Goal: Task Accomplishment & Management: Use online tool/utility

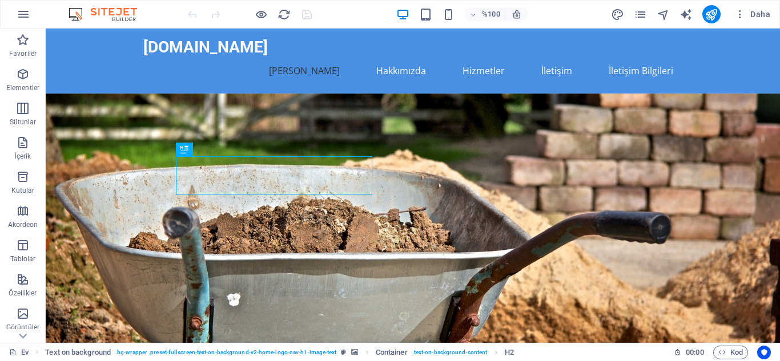
click at [77, 142] on figure at bounding box center [413, 234] width 734 height 280
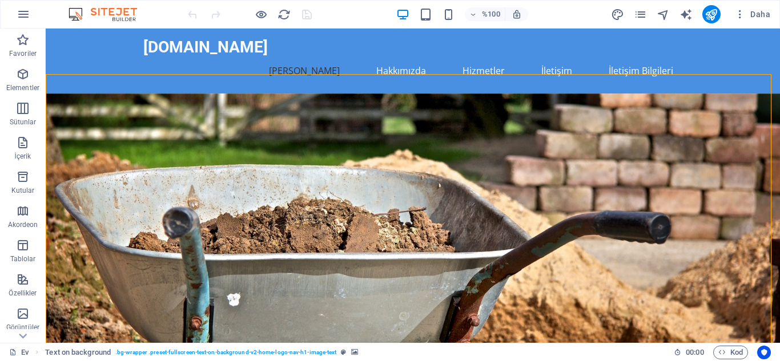
click at [77, 142] on figure at bounding box center [413, 234] width 734 height 280
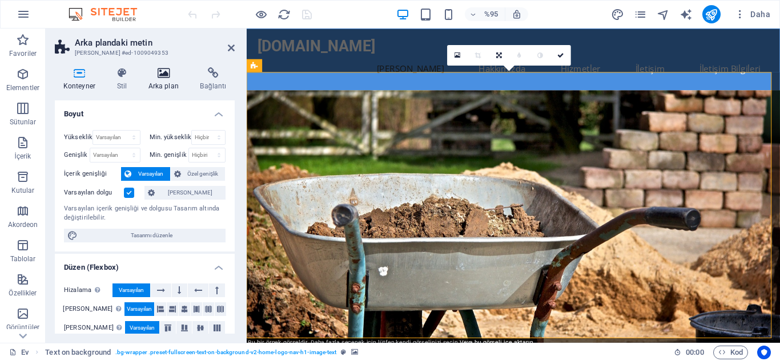
click at [156, 74] on icon at bounding box center [163, 72] width 47 height 11
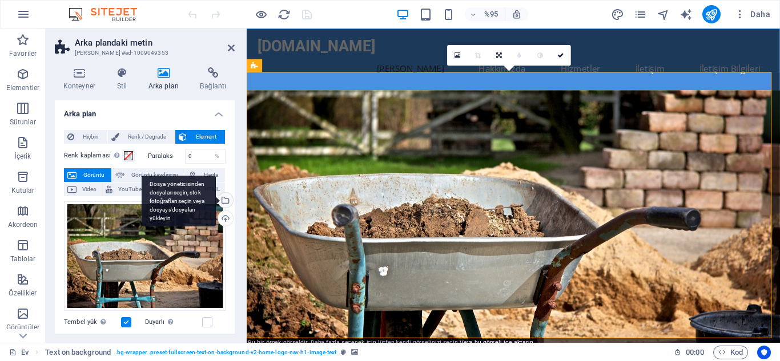
click at [224, 202] on div "Dosya yöneticisinden dosyaları seçin, stok fotoğrafları seçin veya dosyayı/dosy…" at bounding box center [224, 201] width 17 height 17
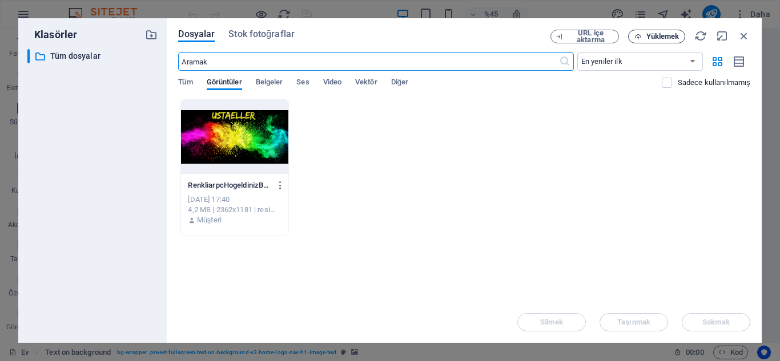
click at [659, 34] on font "Yüklemek" at bounding box center [662, 36] width 33 height 9
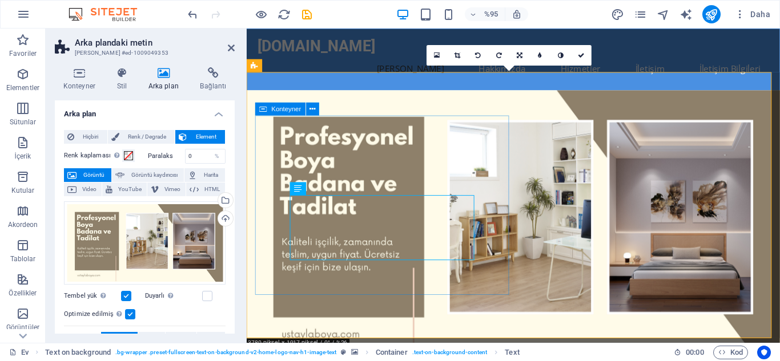
click at [311, 110] on icon at bounding box center [312, 108] width 6 height 11
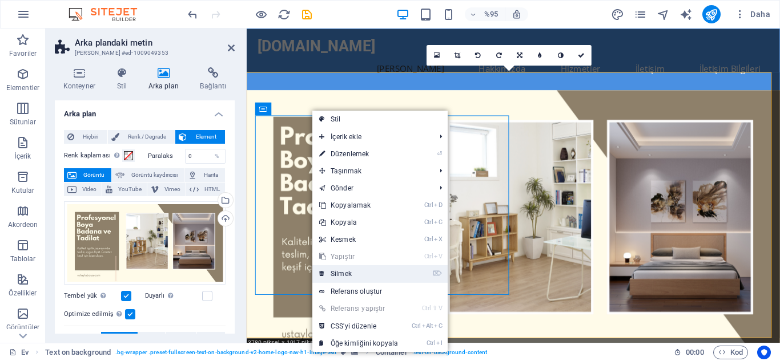
click at [344, 275] on font "Silmek" at bounding box center [341, 274] width 21 height 8
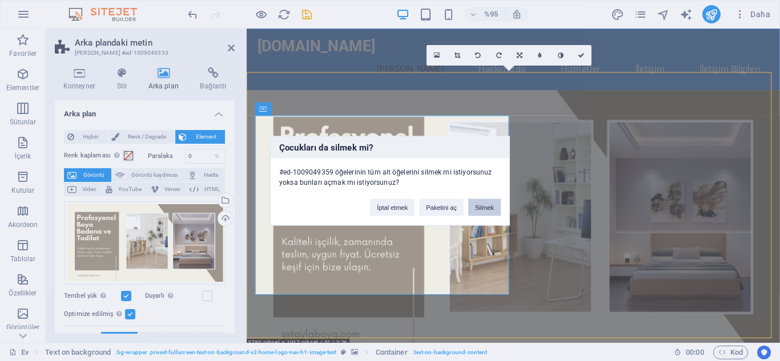
click at [487, 207] on font "Silmek" at bounding box center [484, 207] width 19 height 7
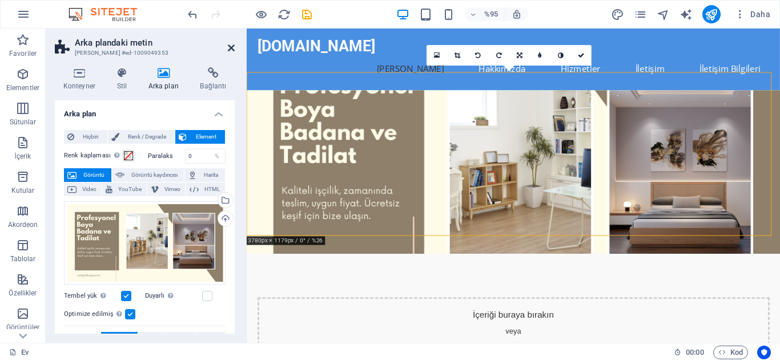
click at [231, 46] on icon at bounding box center [231, 47] width 7 height 9
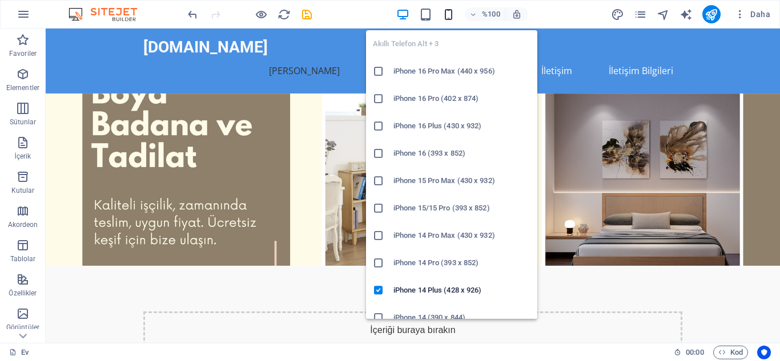
click at [446, 16] on icon "button" at bounding box center [448, 14] width 13 height 13
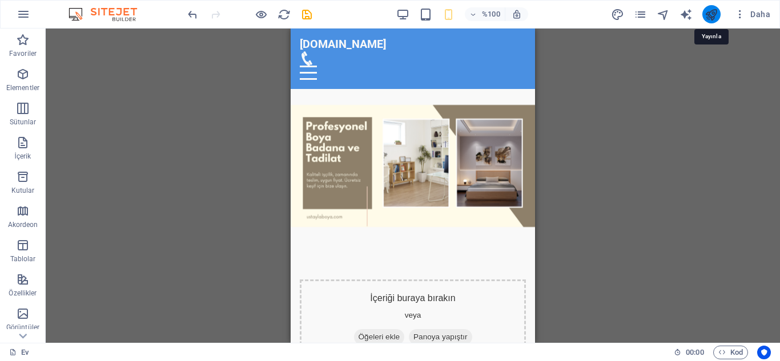
click at [711, 14] on icon "yayınlamak" at bounding box center [710, 14] width 13 height 13
checkbox input "false"
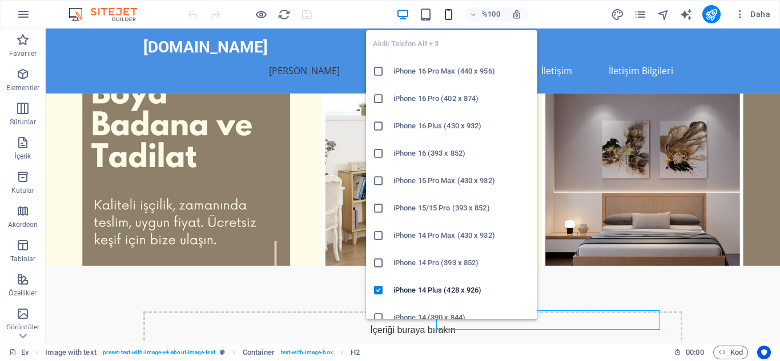
click at [448, 10] on icon "button" at bounding box center [448, 14] width 13 height 13
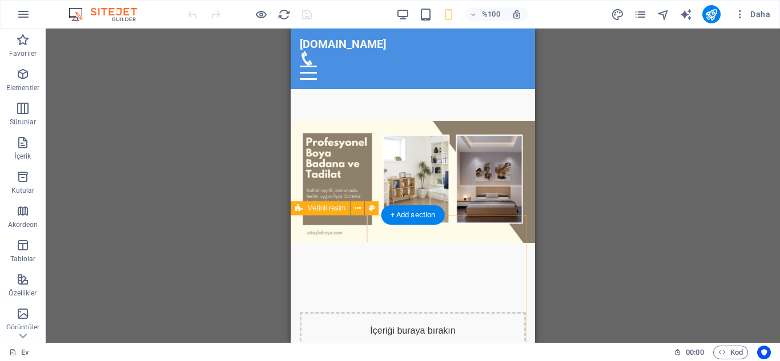
drag, startPoint x: 441, startPoint y: 198, endPoint x: 439, endPoint y: 250, distance: 52.0
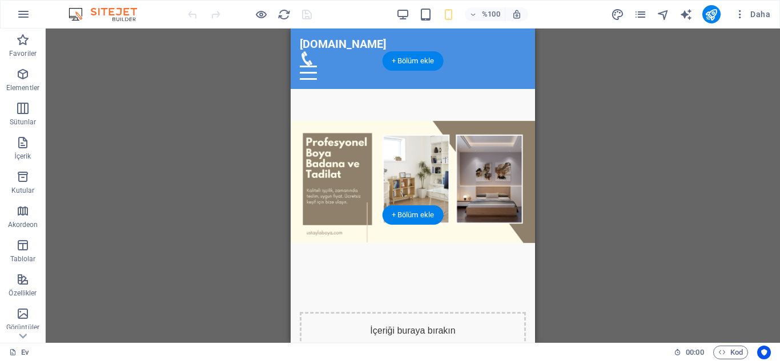
click at [310, 187] on figure at bounding box center [413, 182] width 244 height 187
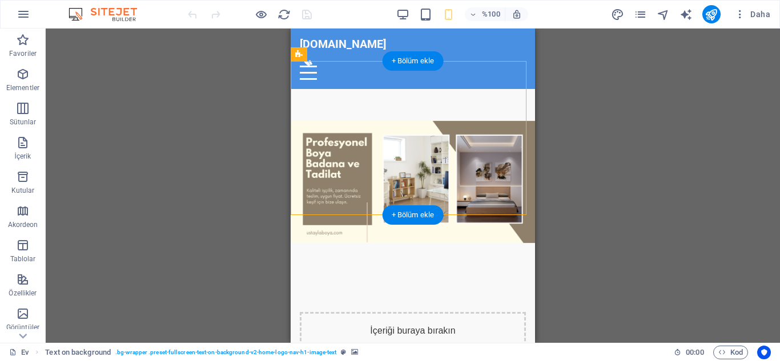
drag, startPoint x: 310, startPoint y: 187, endPoint x: 438, endPoint y: 164, distance: 130.5
click at [310, 187] on figure at bounding box center [413, 182] width 244 height 187
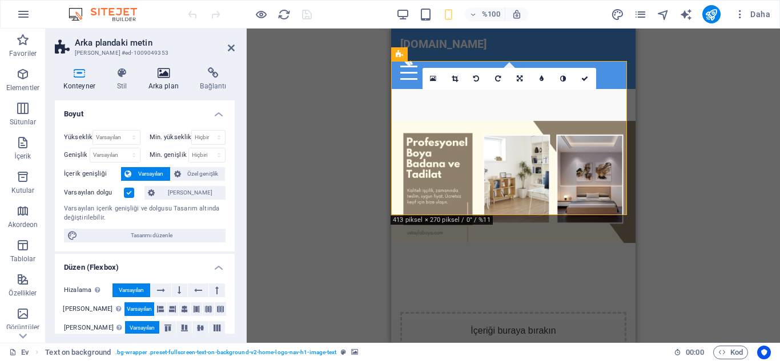
click at [169, 73] on icon at bounding box center [163, 72] width 47 height 11
